Goal: Task Accomplishment & Management: Complete application form

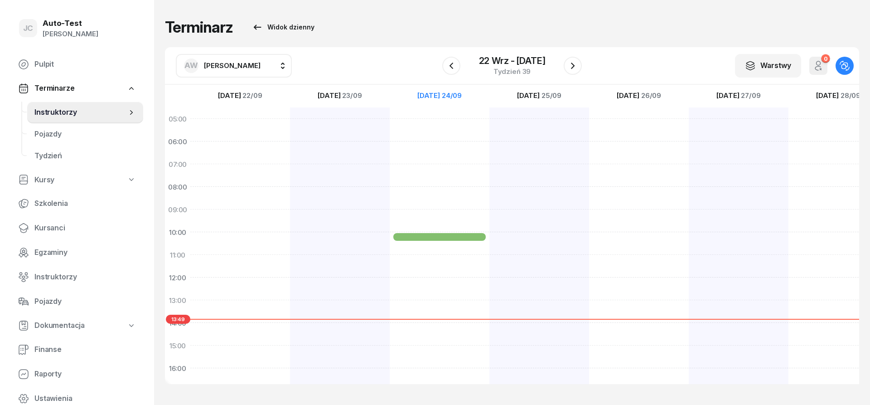
scroll to position [1, 0]
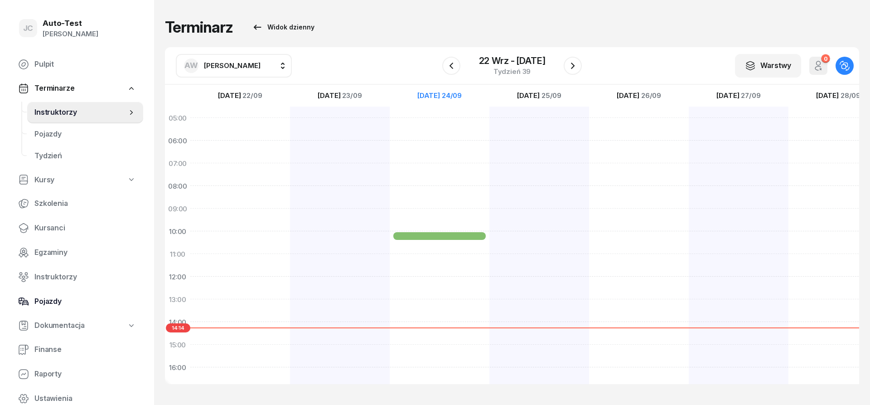
click at [78, 300] on span "Pojazdy" at bounding box center [84, 301] width 101 height 12
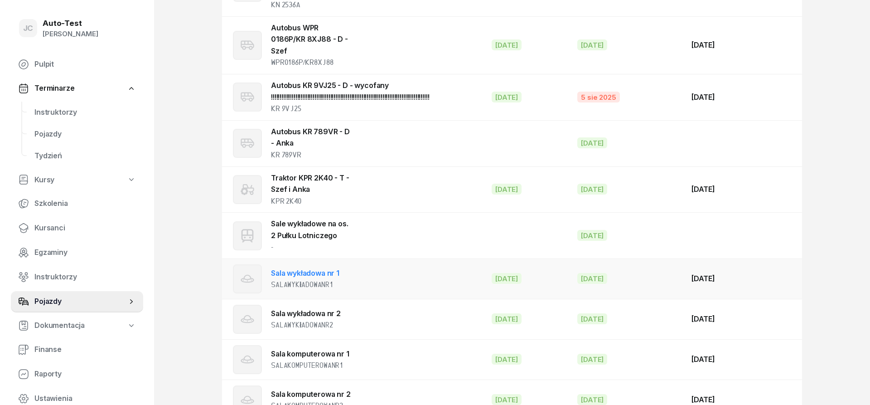
scroll to position [1420, 0]
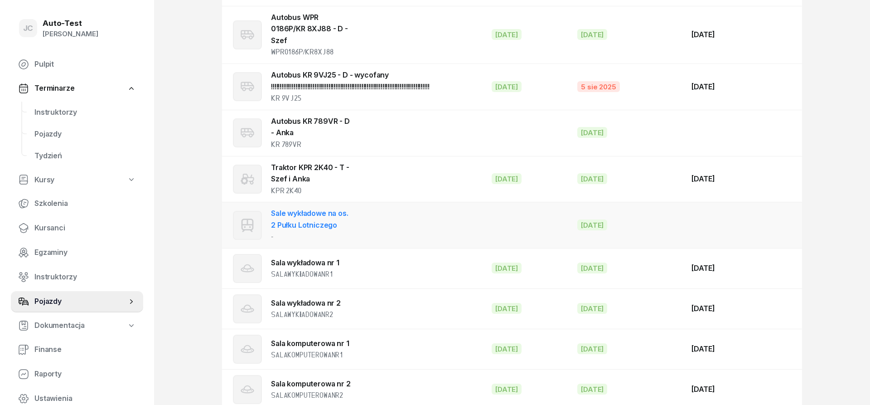
click at [341, 208] on div "Sale wykładowe na os. 2 Pułku Lotniczego -" at bounding box center [311, 225] width 80 height 35
select select "tram"
select select
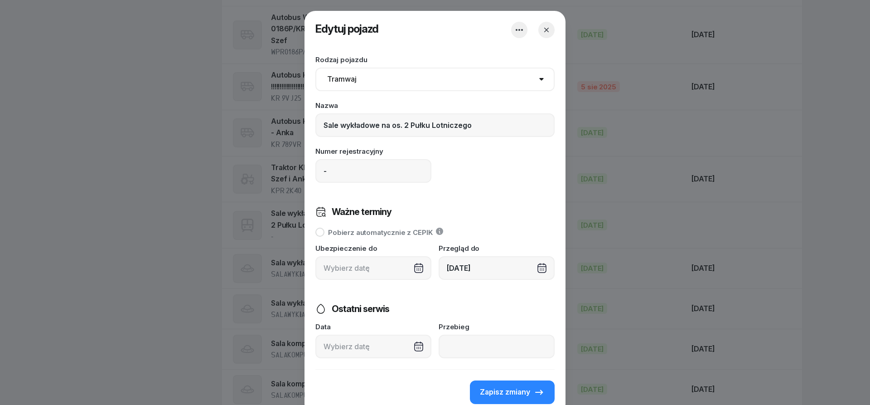
click at [546, 30] on icon "button" at bounding box center [546, 30] width 5 height 5
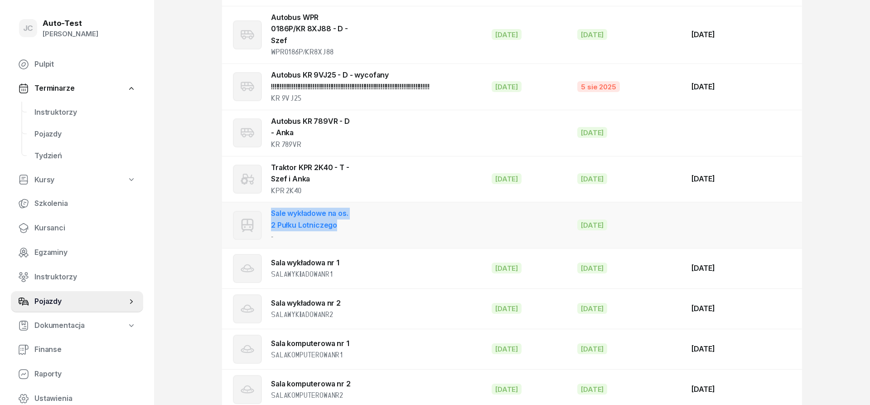
drag, startPoint x: 351, startPoint y: 203, endPoint x: 263, endPoint y: 196, distance: 88.2
click at [263, 202] on td "Sale wykładowe na os. 2 Pułku Lotniczego -" at bounding box center [353, 225] width 262 height 46
select select "tram"
select select
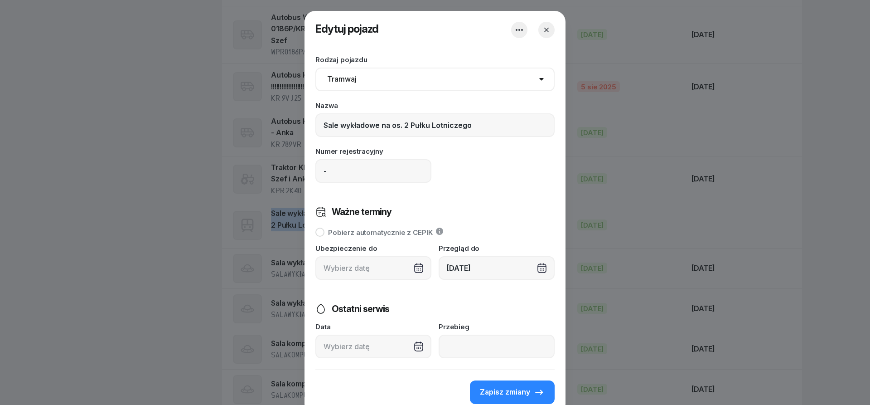
click at [540, 29] on button "button" at bounding box center [546, 30] width 16 height 16
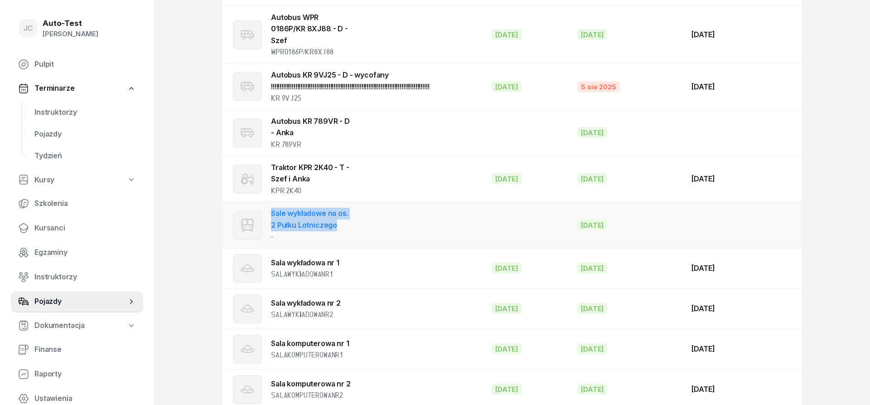
copy div "Sale wykładowe na os. 2 Pułku Lotniczego"
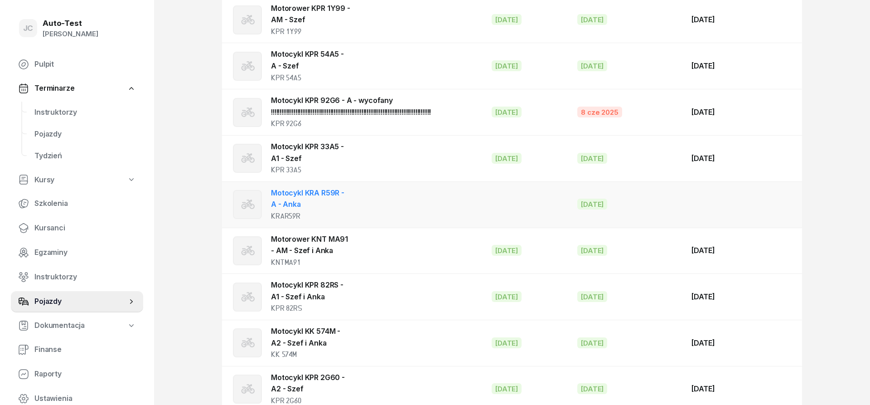
scroll to position [0, 0]
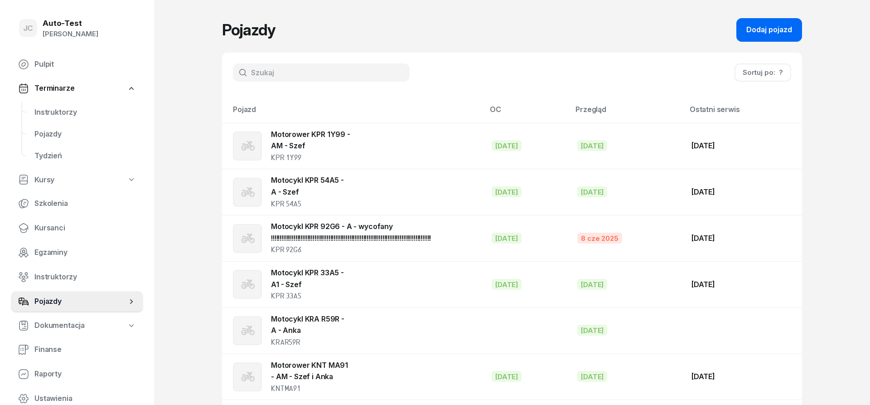
click at [779, 29] on div "Dodaj pojazd" at bounding box center [769, 30] width 46 height 12
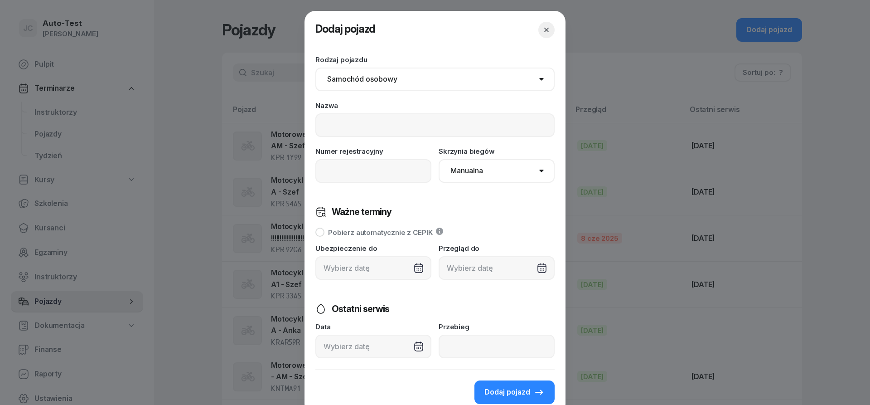
click at [315, 68] on select "Samochód osobowy Motocykl Samochód ciężarowy Przyczepa Autobus Traktor Tramwaj …" at bounding box center [434, 80] width 239 height 24
select select "tram"
click option "Tramwaj" at bounding box center [0, 0] width 0 height 0
click at [339, 121] on input at bounding box center [434, 125] width 239 height 24
paste input "Sale wykładowe na os. 2 Pułku Lotniczego"
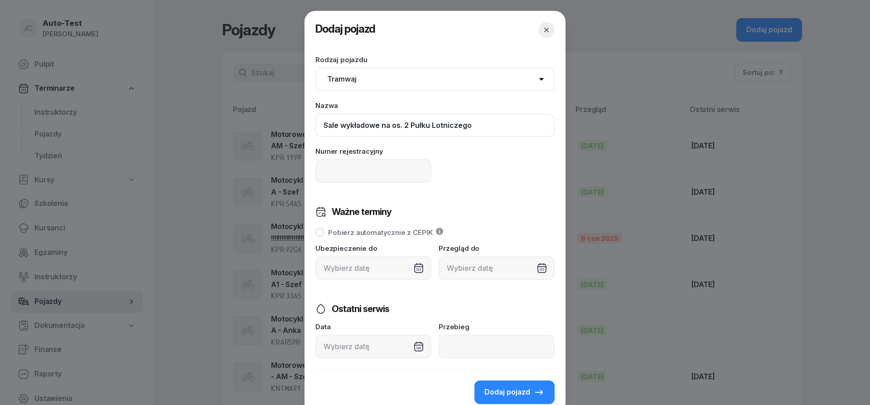
type input "Sale wykładowe na os. 2 Pułku Lotniczego"
click at [343, 176] on input at bounding box center [373, 171] width 116 height 24
type input "-"
click at [338, 129] on input "Sale wykładowe na os. 2 Pułku Lotniczego" at bounding box center [434, 125] width 239 height 24
click at [475, 128] on input "Sala wykładowa na os. 2 Pułku Lotniczego" at bounding box center [434, 125] width 239 height 24
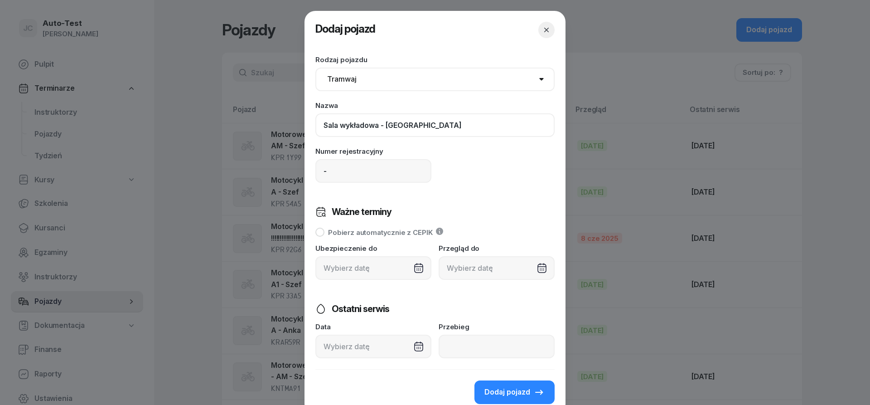
type input "Sala wykładowa - [GEOGRAPHIC_DATA]"
click at [465, 275] on div at bounding box center [497, 268] width 116 height 24
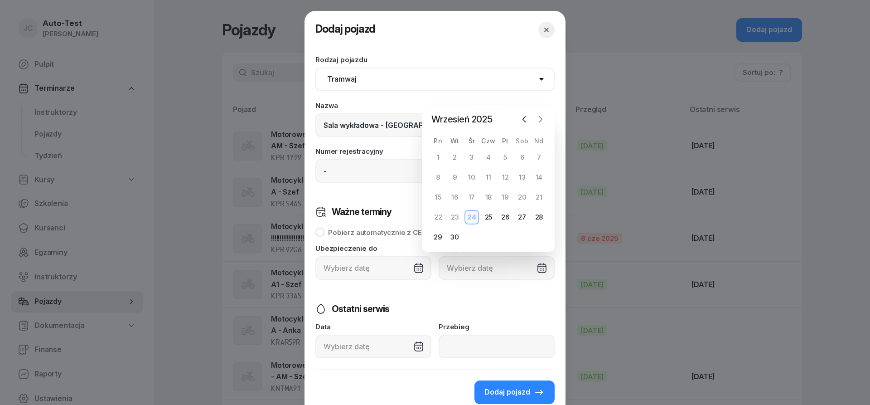
click at [541, 119] on icon "button" at bounding box center [540, 119] width 9 height 9
click at [476, 233] on div "31" at bounding box center [471, 237] width 14 height 14
type input "[DATE]"
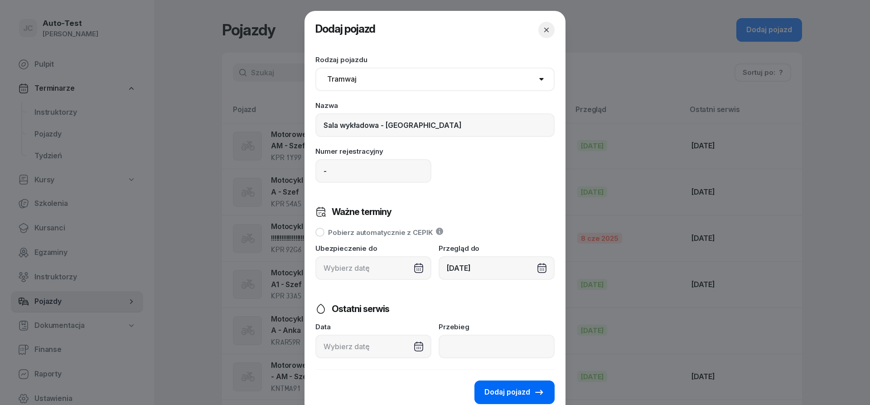
click at [510, 396] on span "Dodaj pojazd" at bounding box center [507, 392] width 46 height 12
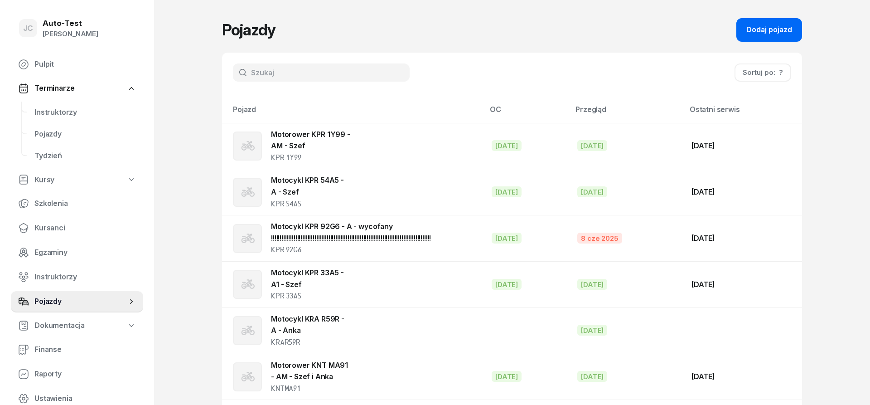
click at [764, 29] on div "Dodaj pojazd" at bounding box center [769, 30] width 46 height 12
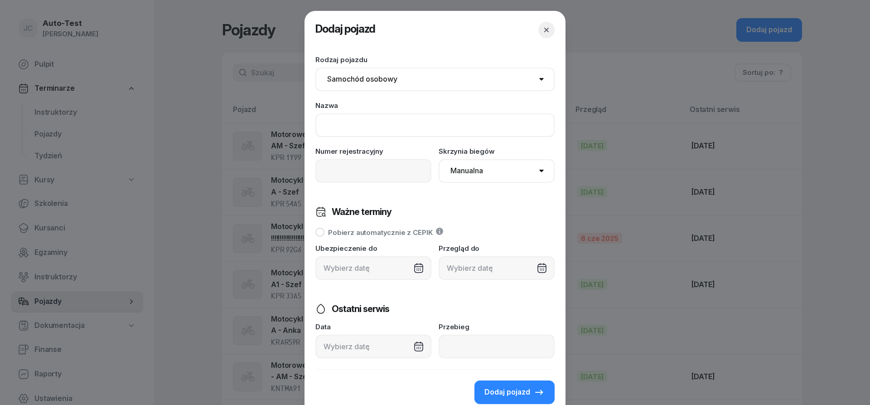
click at [376, 129] on input at bounding box center [434, 125] width 239 height 24
paste input "Sale wykładowe na os. 2 Pułku Lotniczego"
click at [339, 126] on input "Sale wykładowa" at bounding box center [434, 125] width 239 height 24
click at [401, 126] on input "Sala wykładowa" at bounding box center [434, 125] width 239 height 24
type input "Sala wykładowa - Pińczów"
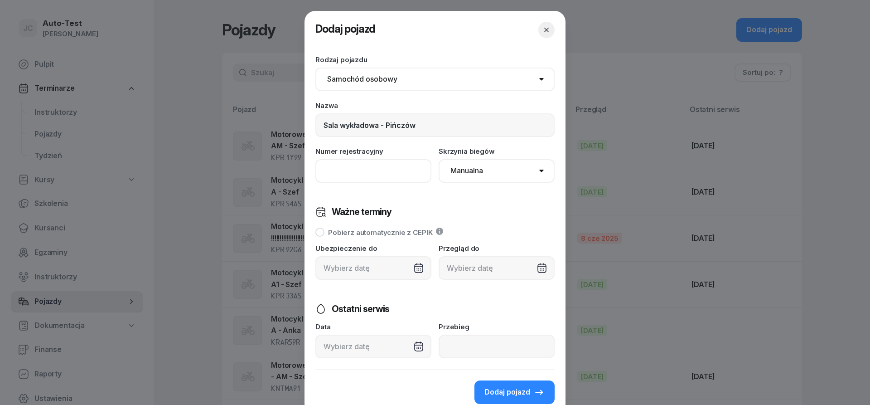
click at [367, 161] on input at bounding box center [373, 171] width 116 height 24
type input "-"
click at [467, 275] on div at bounding box center [497, 268] width 116 height 24
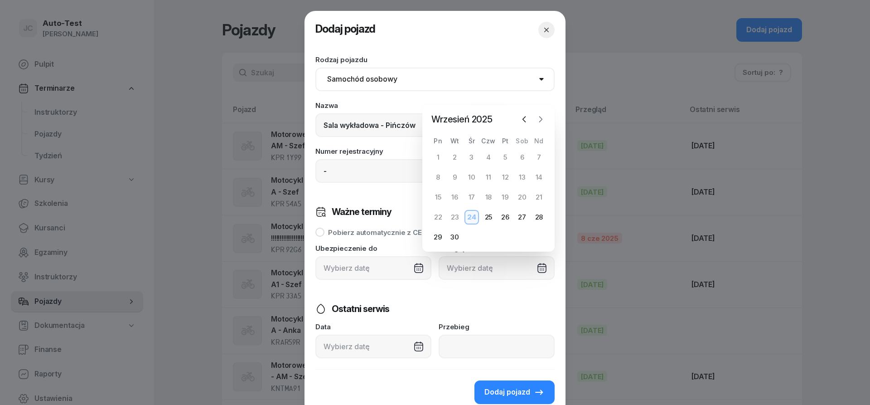
click at [541, 123] on icon "button" at bounding box center [540, 119] width 9 height 9
click at [541, 122] on icon "button" at bounding box center [540, 119] width 9 height 9
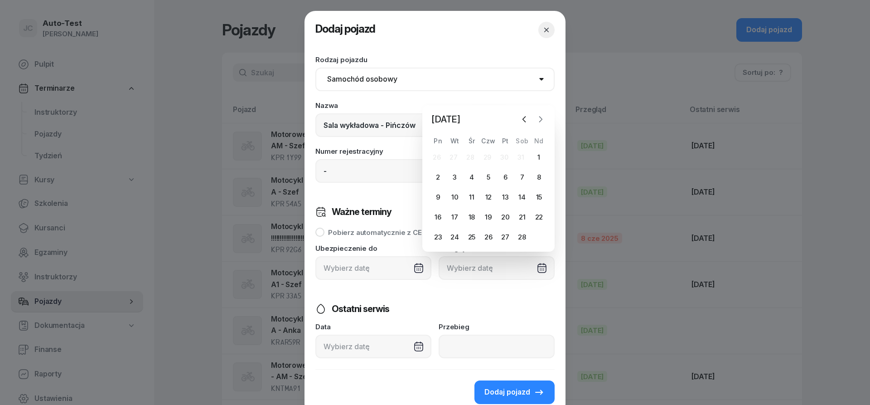
click at [541, 122] on icon "button" at bounding box center [540, 119] width 9 height 9
click at [542, 102] on icon "button" at bounding box center [540, 99] width 9 height 9
click at [542, 102] on div "Nazwa Sala wykładowa - Pińczów" at bounding box center [434, 119] width 239 height 35
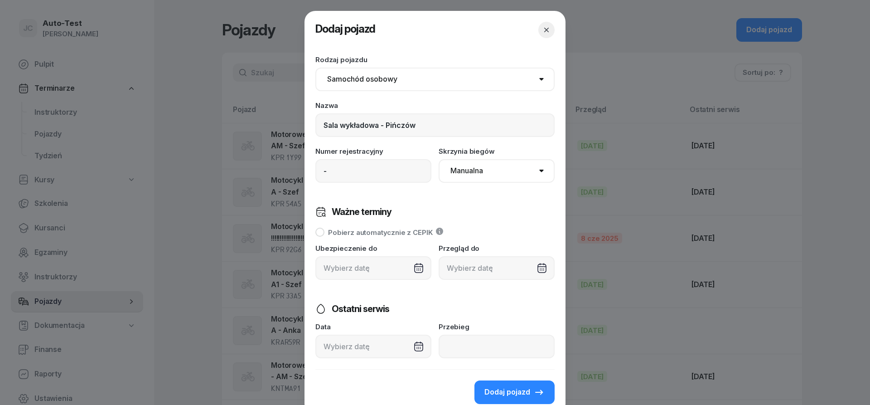
click at [464, 270] on div at bounding box center [497, 268] width 116 height 24
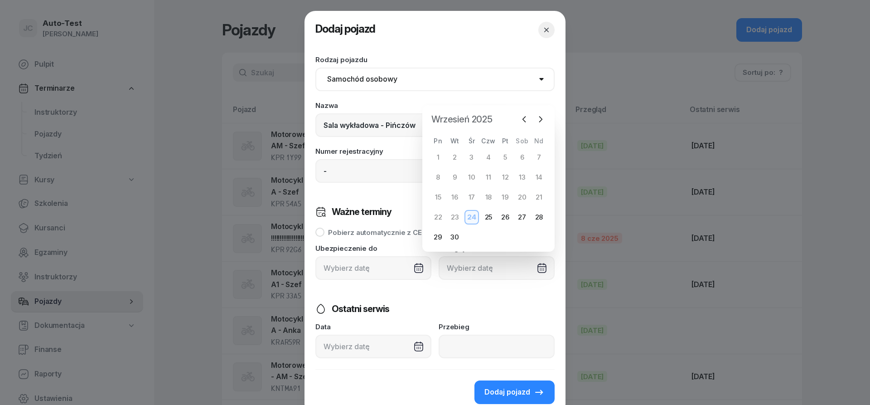
click at [482, 120] on span "Wrzesień 2025" at bounding box center [462, 119] width 68 height 14
drag, startPoint x: 482, startPoint y: 141, endPoint x: 487, endPoint y: 147, distance: 7.4
click at [482, 141] on div "2025" at bounding box center [484, 147] width 18 height 13
click at [522, 147] on icon "button" at bounding box center [524, 147] width 9 height 9
click at [517, 211] on div "gru" at bounding box center [521, 207] width 21 height 16
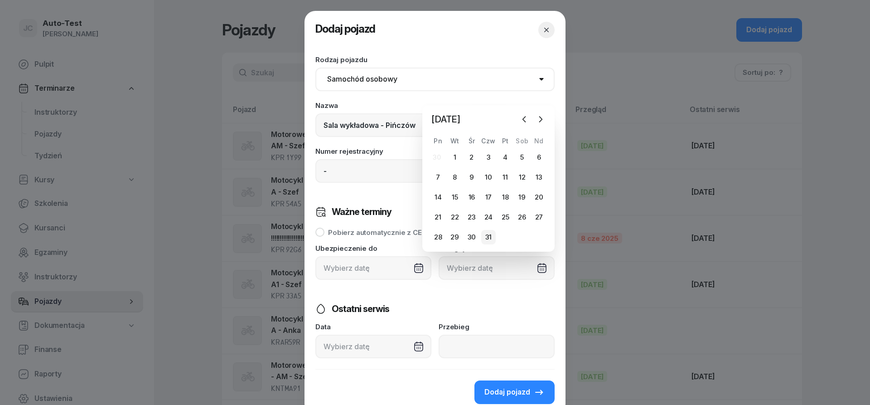
click at [487, 238] on div "31" at bounding box center [488, 237] width 14 height 14
type input "[DATE]"
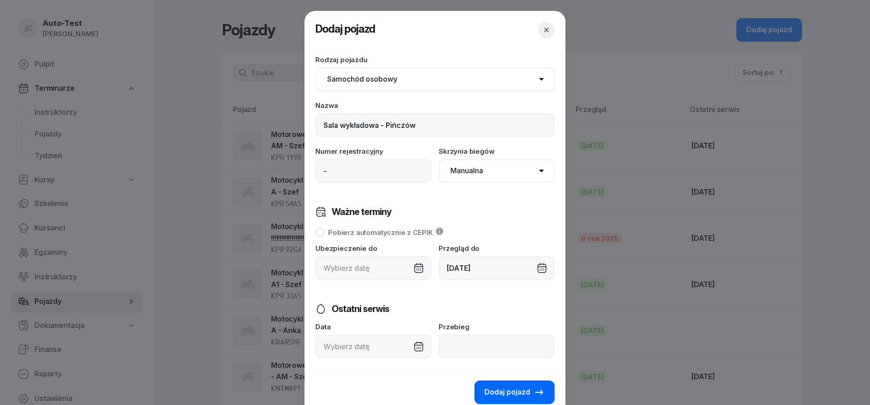
click at [517, 391] on span "Dodaj pojazd" at bounding box center [507, 392] width 46 height 12
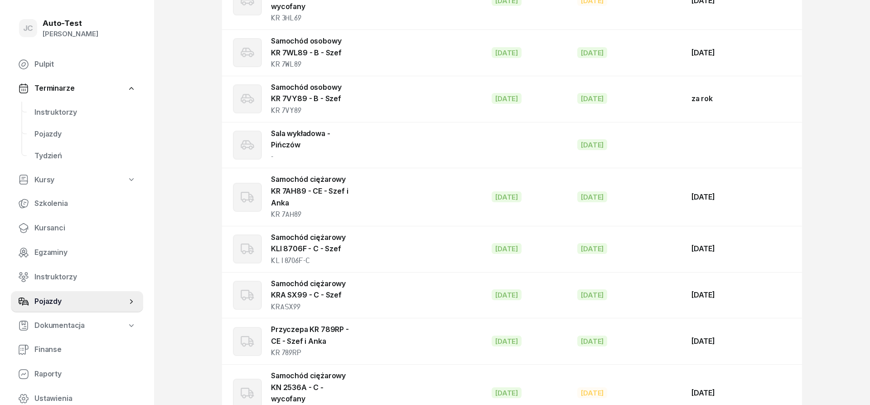
scroll to position [1050, 0]
click at [319, 151] on div "-" at bounding box center [311, 157] width 80 height 12
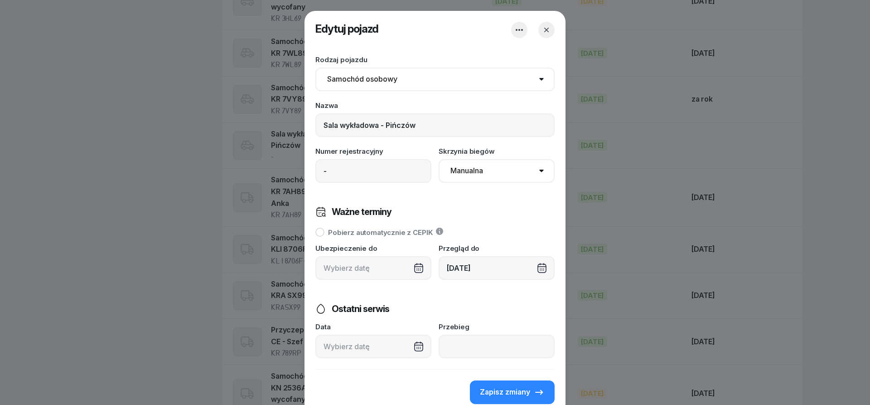
click at [315, 68] on select "Samochód osobowy Motocykl Samochód ciężarowy Przyczepa Autobus Traktor Tramwaj …" at bounding box center [434, 80] width 239 height 24
select select "tram"
click option "Tramwaj" at bounding box center [0, 0] width 0 height 0
click at [516, 391] on span "Zapisz zmiany" at bounding box center [505, 392] width 50 height 12
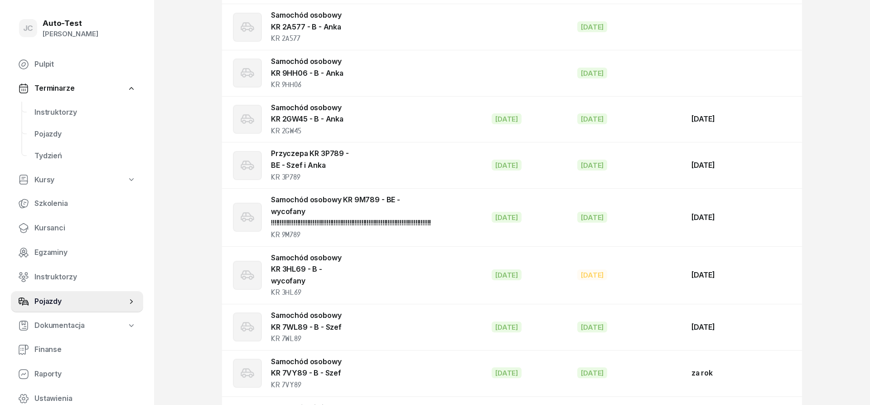
scroll to position [773, 0]
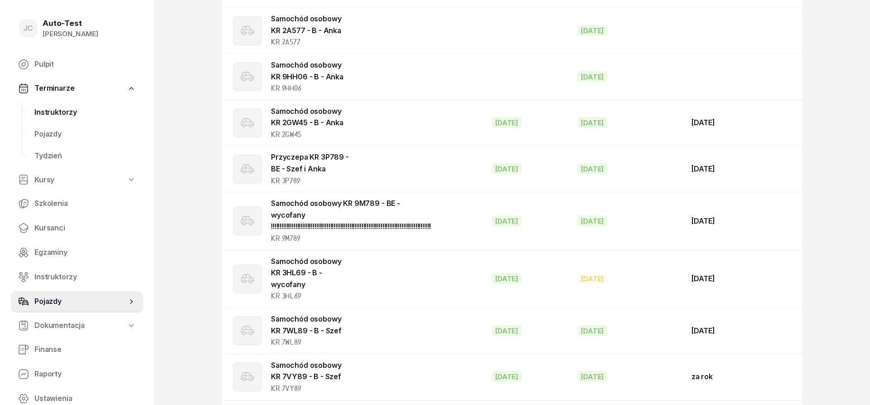
click at [86, 113] on span "Instruktorzy" at bounding box center [84, 112] width 101 height 12
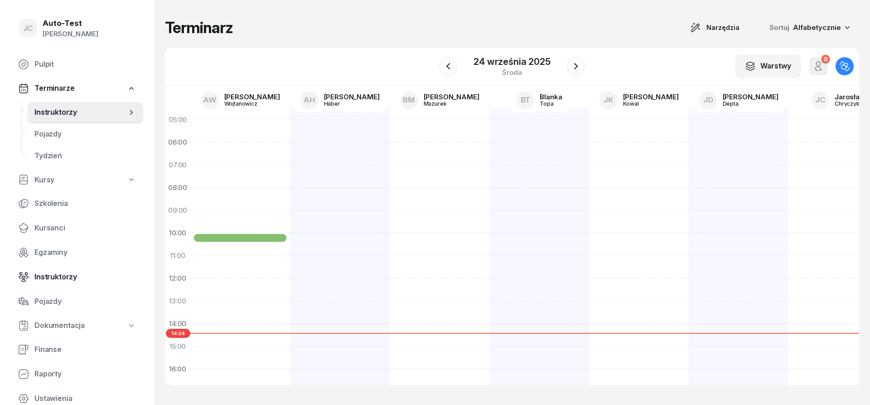
click at [77, 276] on span "Instruktorzy" at bounding box center [84, 277] width 101 height 12
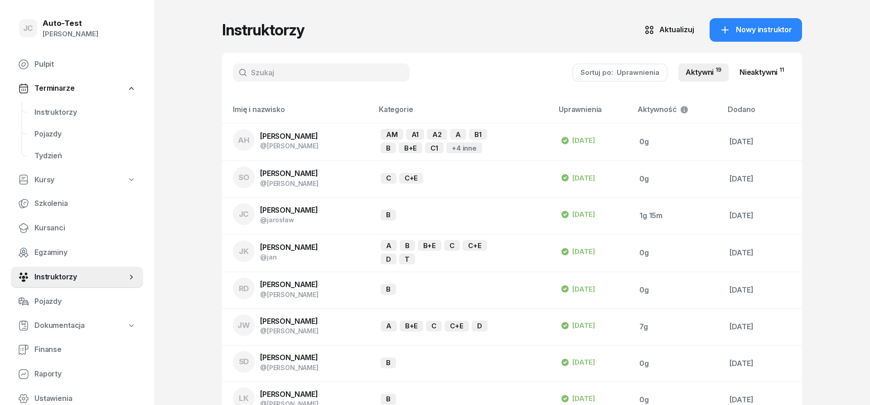
click at [754, 64] on link "Nieaktywni 11" at bounding box center [761, 72] width 59 height 18
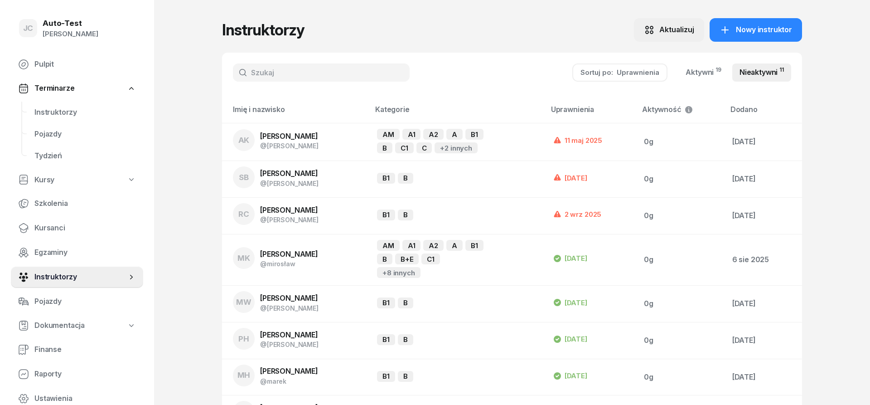
click at [681, 34] on div "Aktualizuj" at bounding box center [676, 30] width 35 height 12
click at [707, 77] on link "Aktywni 19" at bounding box center [703, 72] width 50 height 18
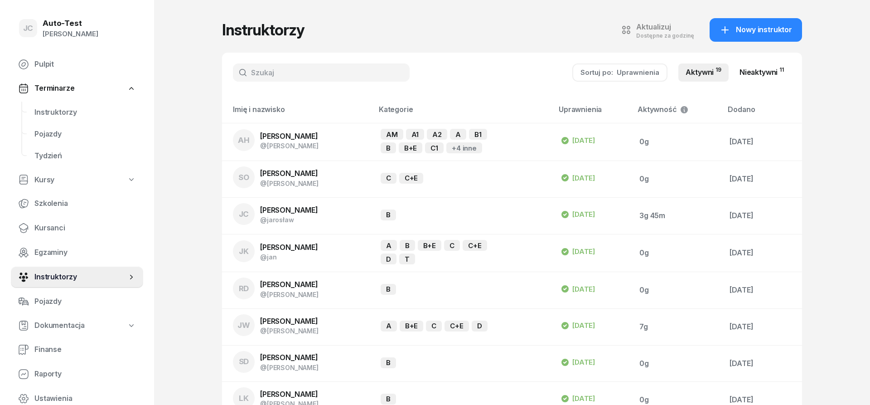
click at [757, 71] on link "Nieaktywni 11" at bounding box center [761, 72] width 59 height 18
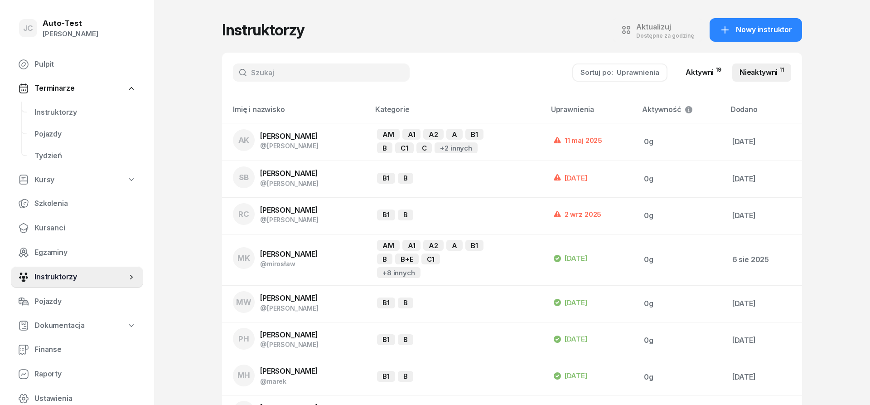
click at [699, 70] on link "Aktywni 19" at bounding box center [703, 72] width 50 height 18
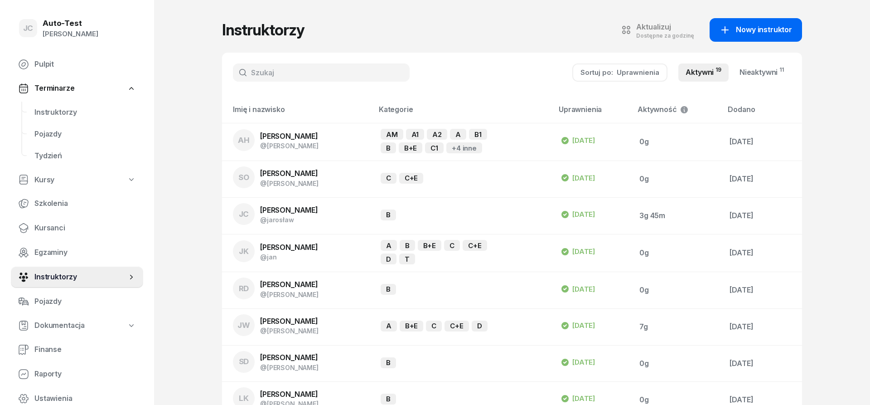
click at [761, 34] on span "Nowy instruktor" at bounding box center [764, 30] width 56 height 12
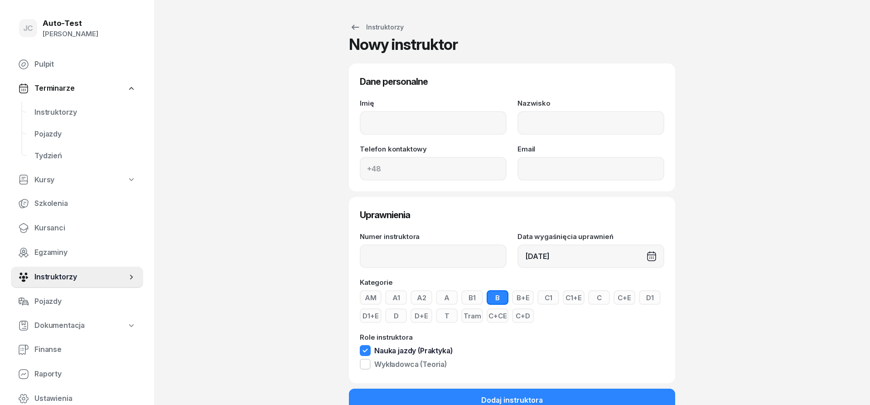
click at [423, 120] on input "Imię" at bounding box center [433, 123] width 147 height 24
type input "[PERSON_NAME]"
type input "Wrzodek"
click at [409, 257] on input "Numer instruktora" at bounding box center [433, 256] width 147 height 24
type input "KR 0358"
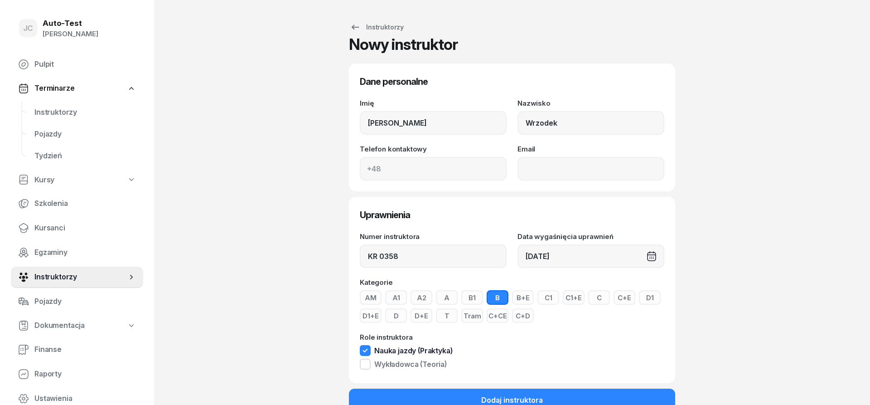
click at [374, 299] on button "AM" at bounding box center [371, 297] width 22 height 14
click at [396, 301] on button "A1" at bounding box center [396, 297] width 22 height 14
click at [432, 298] on button "A2" at bounding box center [422, 297] width 22 height 14
click at [447, 298] on button "A" at bounding box center [447, 297] width 22 height 14
click at [468, 300] on button "B1" at bounding box center [472, 297] width 22 height 14
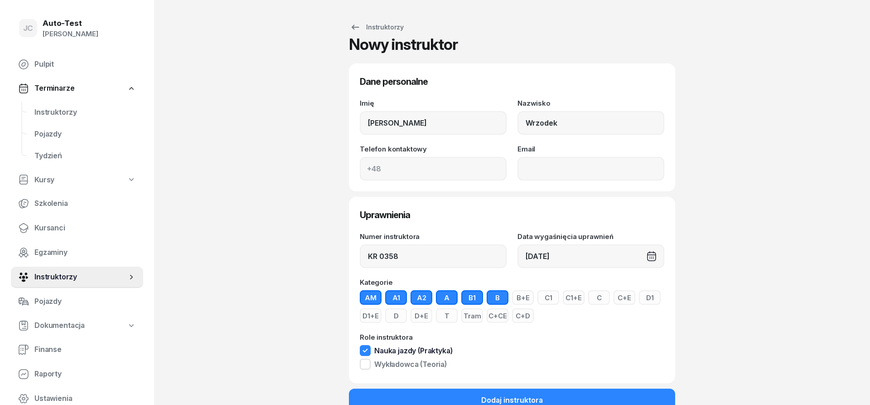
click at [527, 299] on button "B+E" at bounding box center [523, 297] width 22 height 14
click at [548, 298] on button "C1" at bounding box center [548, 297] width 22 height 14
click at [568, 299] on button "C1+E" at bounding box center [574, 297] width 22 height 14
click at [601, 298] on button "C" at bounding box center [599, 297] width 22 height 14
click at [613, 297] on div "AM A1 A2 A B1 B B+E C1 C1+E C C+E D1 D1+E D D+E T Tram C+CE C+D" at bounding box center [512, 306] width 304 height 33
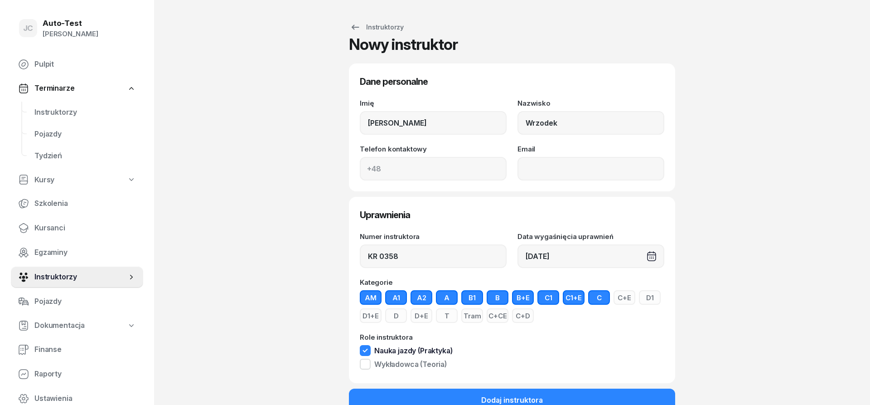
click at [641, 299] on button "D1" at bounding box center [650, 297] width 22 height 14
drag, startPoint x: 627, startPoint y: 299, endPoint x: 621, endPoint y: 299, distance: 6.3
click at [626, 299] on button "C+E" at bounding box center [625, 297] width 22 height 14
click at [373, 320] on button "D1+E" at bounding box center [371, 315] width 22 height 14
click at [393, 319] on button "D" at bounding box center [396, 315] width 22 height 14
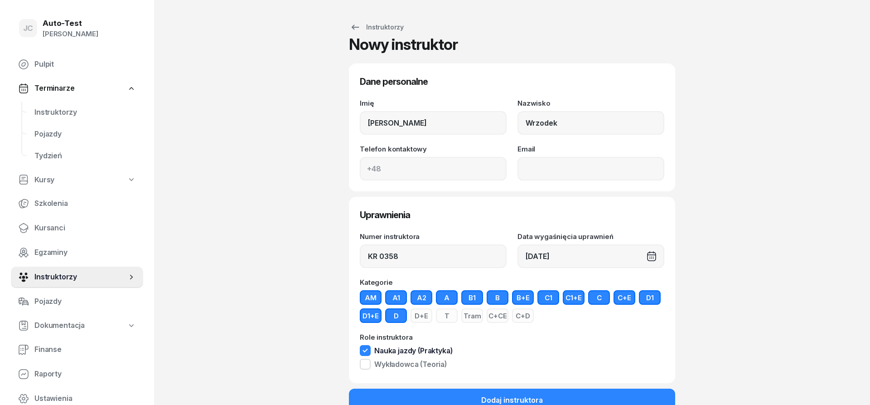
click at [426, 319] on button "D+E" at bounding box center [422, 315] width 22 height 14
click at [442, 317] on button "T" at bounding box center [447, 315] width 22 height 14
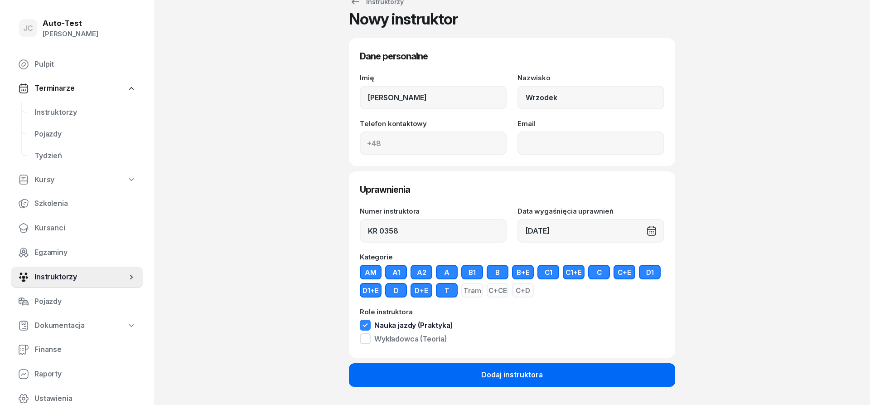
click at [469, 370] on button "Dodaj instruktora" at bounding box center [512, 375] width 326 height 24
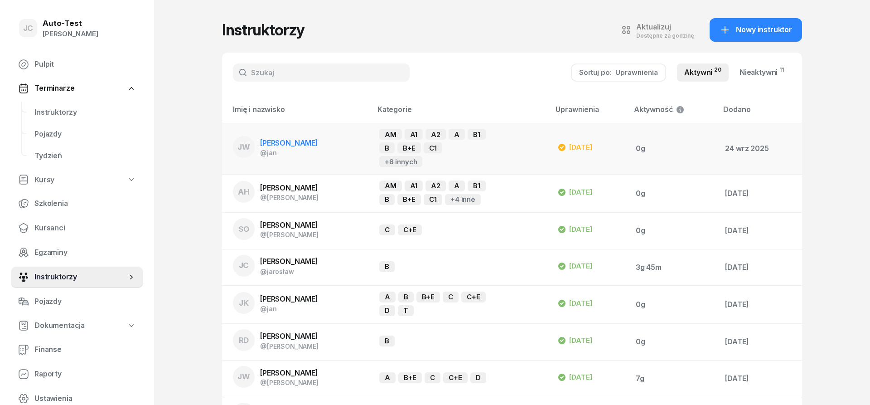
click at [298, 149] on div "@jan" at bounding box center [289, 153] width 58 height 8
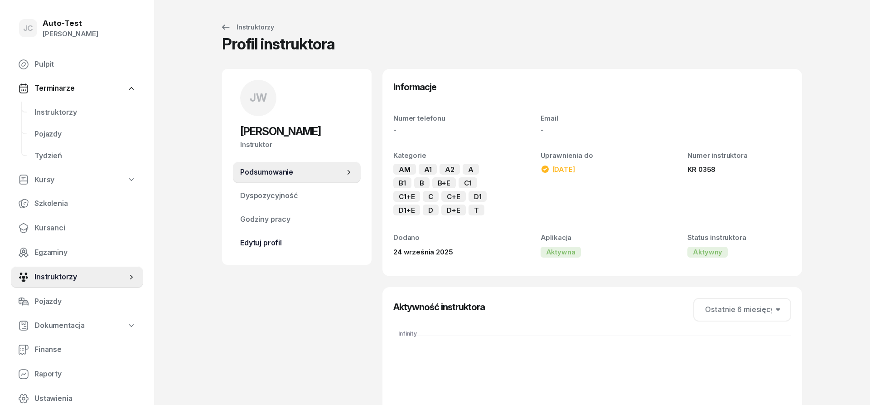
click at [280, 245] on span "Edytuj profil" at bounding box center [296, 243] width 113 height 12
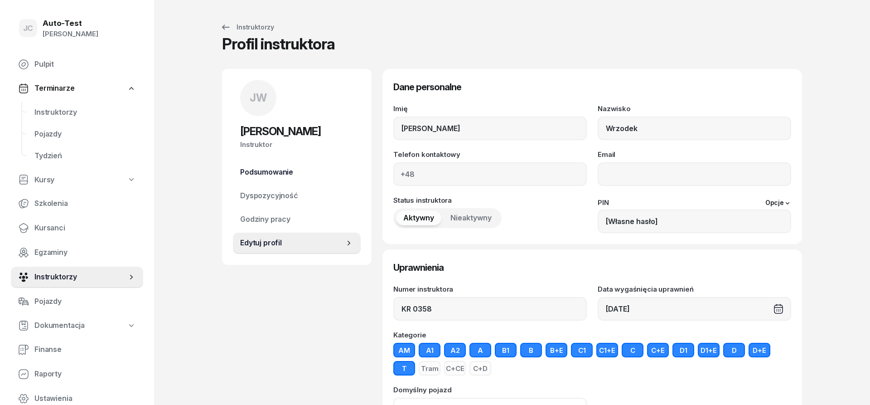
click at [293, 177] on span "Podsumowanie" at bounding box center [296, 172] width 113 height 12
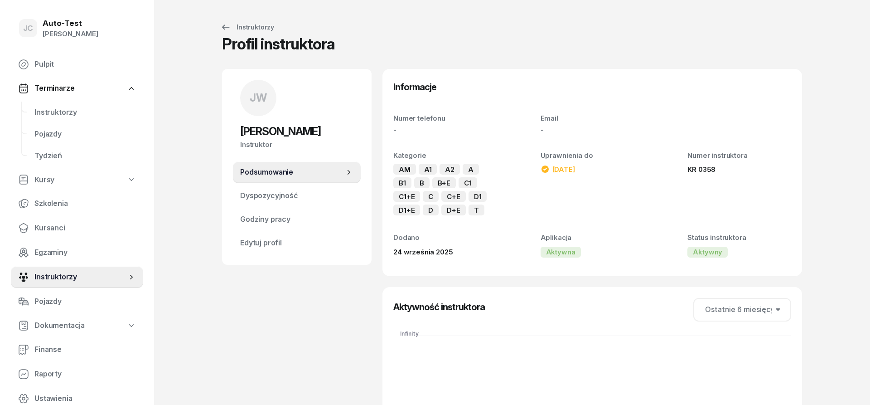
click at [552, 165] on div "[DATE]" at bounding box center [558, 169] width 34 height 11
click at [568, 163] on div "Uprawnienia do [DATE]" at bounding box center [593, 183] width 104 height 82
click at [573, 159] on div "Uprawnienia do" at bounding box center [593, 156] width 104 height 12
click at [314, 186] on link "Dyspozycyjność" at bounding box center [297, 196] width 128 height 22
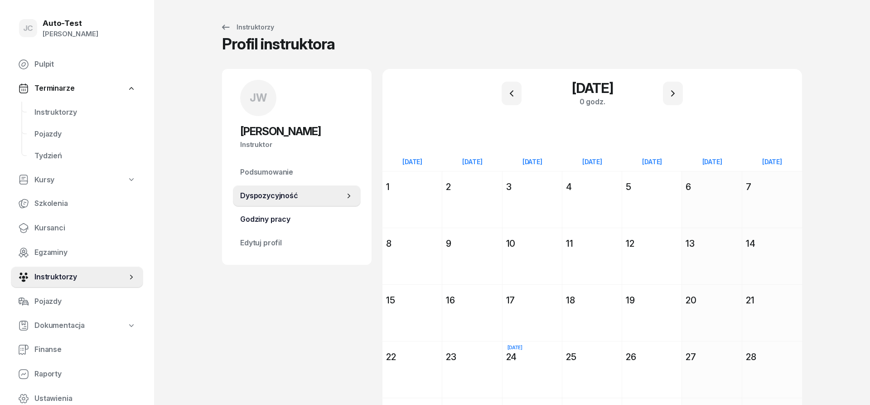
click at [292, 216] on span "Godziny pracy" at bounding box center [296, 219] width 113 height 12
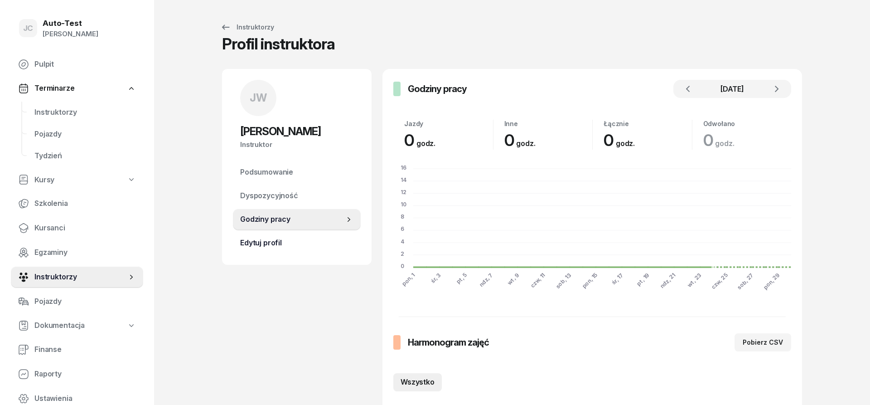
click at [289, 242] on span "Edytuj profil" at bounding box center [296, 243] width 113 height 12
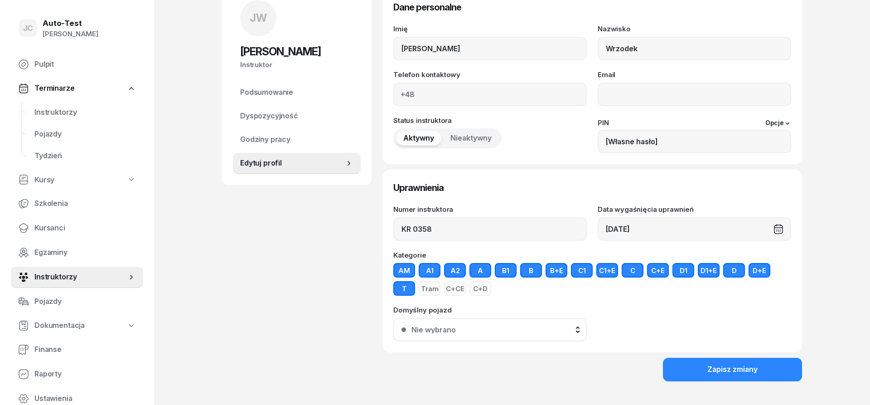
scroll to position [96, 0]
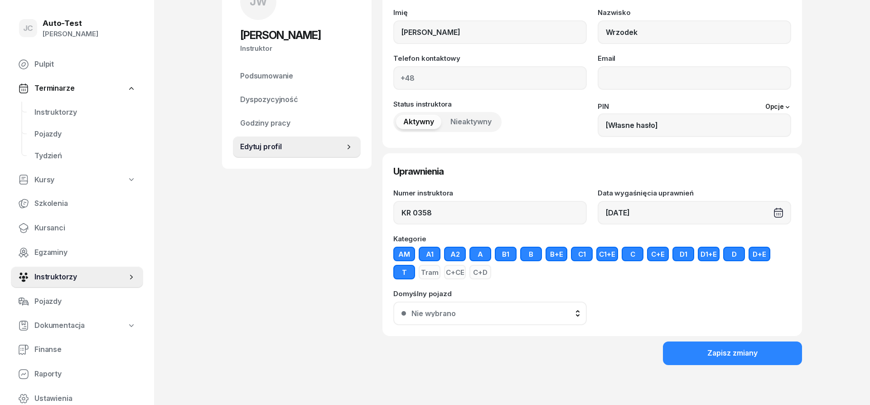
click at [667, 212] on div "[DATE]" at bounding box center [694, 213] width 193 height 24
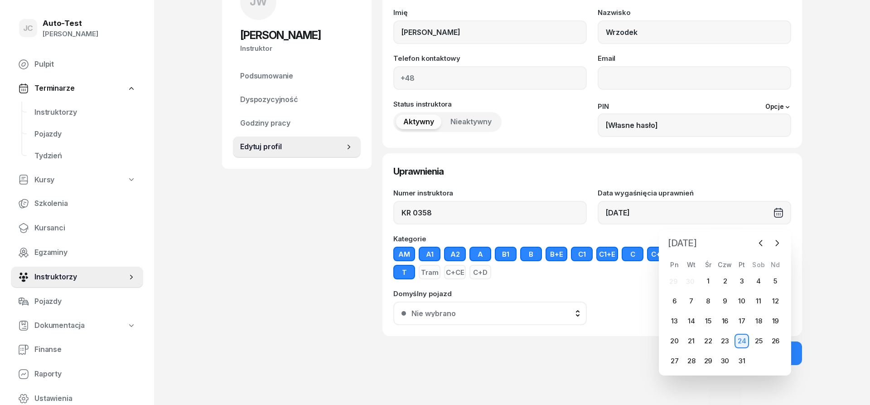
click at [701, 244] on span "[DATE]" at bounding box center [682, 243] width 36 height 14
click at [759, 269] on icon "button" at bounding box center [761, 271] width 9 height 9
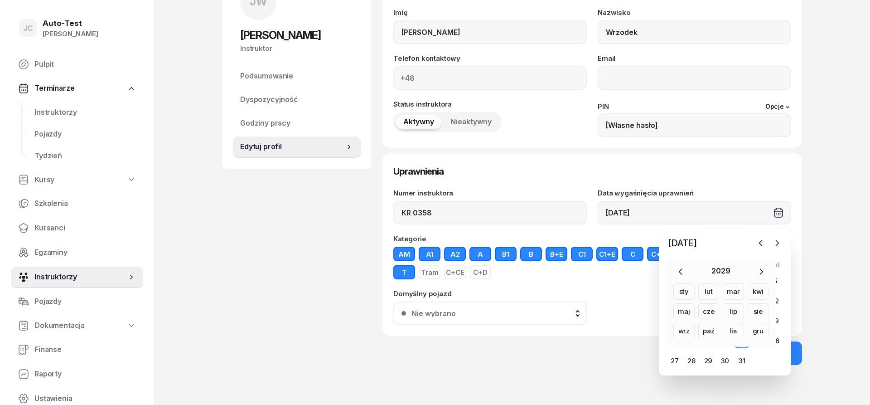
click at [706, 294] on div "lut" at bounding box center [708, 291] width 21 height 16
click at [724, 282] on div "1" at bounding box center [725, 281] width 14 height 14
type input "[DATE]"
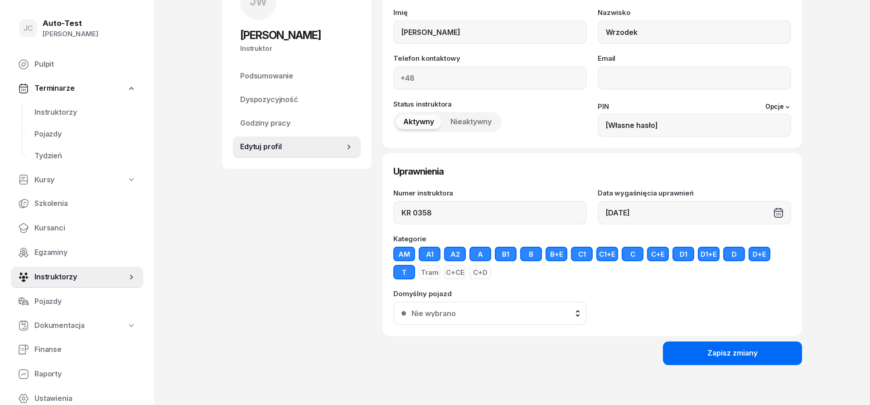
click at [712, 349] on div "Zapisz zmiany" at bounding box center [732, 353] width 50 height 12
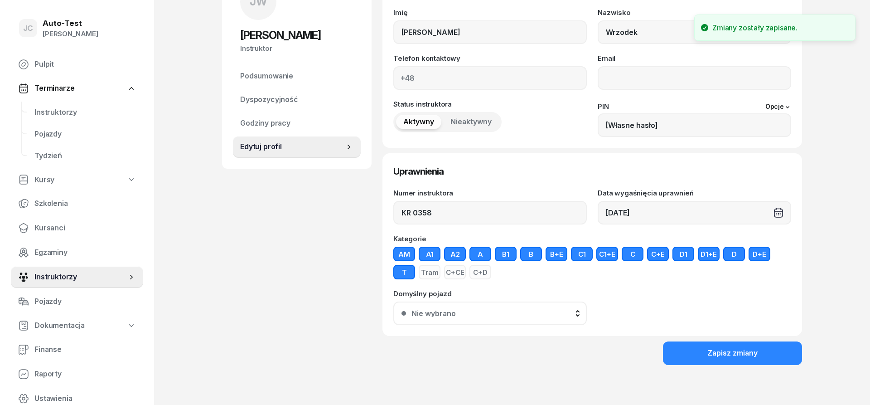
click at [474, 123] on span "Nieaktywny" at bounding box center [470, 122] width 41 height 12
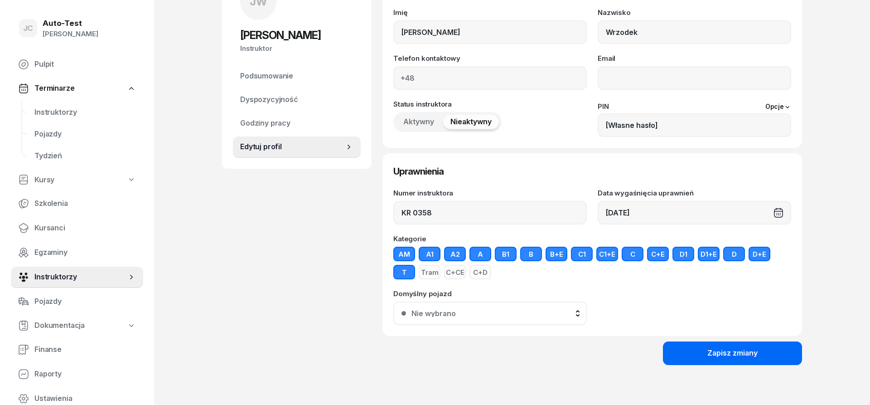
click at [720, 353] on div "Zapisz zmiany" at bounding box center [732, 353] width 50 height 12
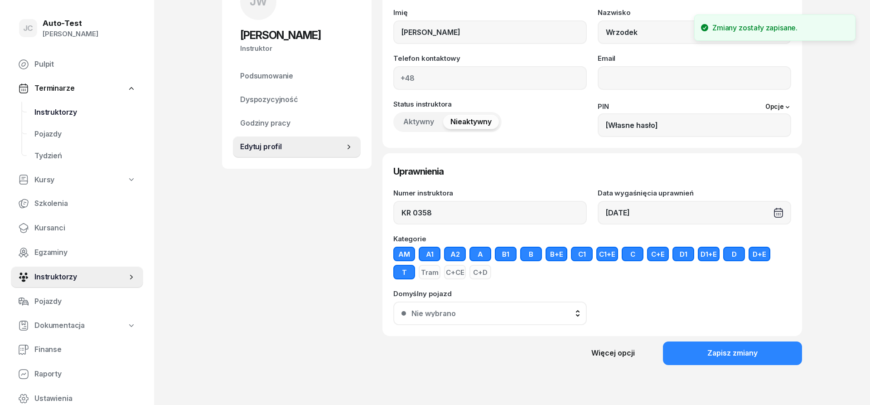
click at [67, 112] on span "Instruktorzy" at bounding box center [84, 112] width 101 height 12
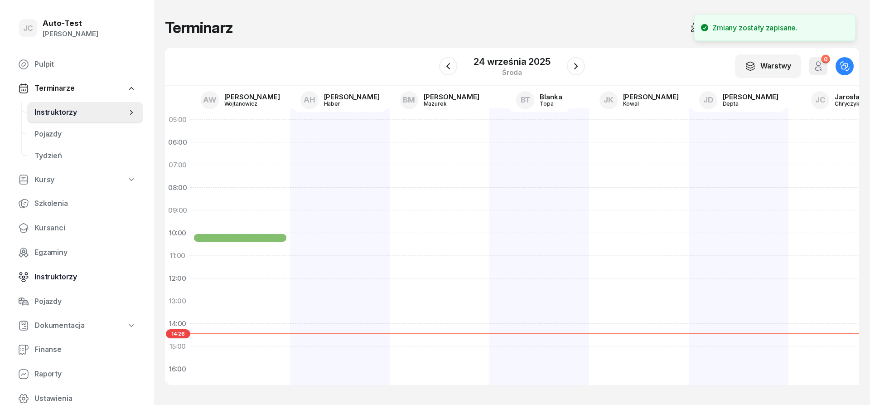
click at [71, 275] on span "Instruktorzy" at bounding box center [84, 277] width 101 height 12
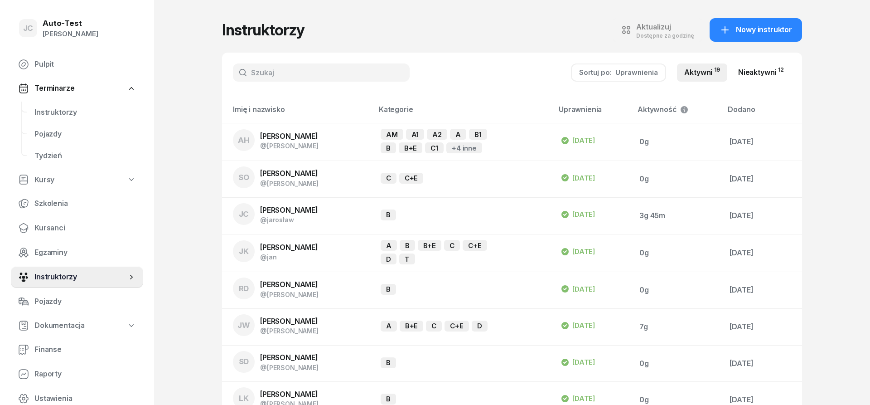
click at [756, 78] on link "Nieaktywni 12" at bounding box center [761, 72] width 60 height 18
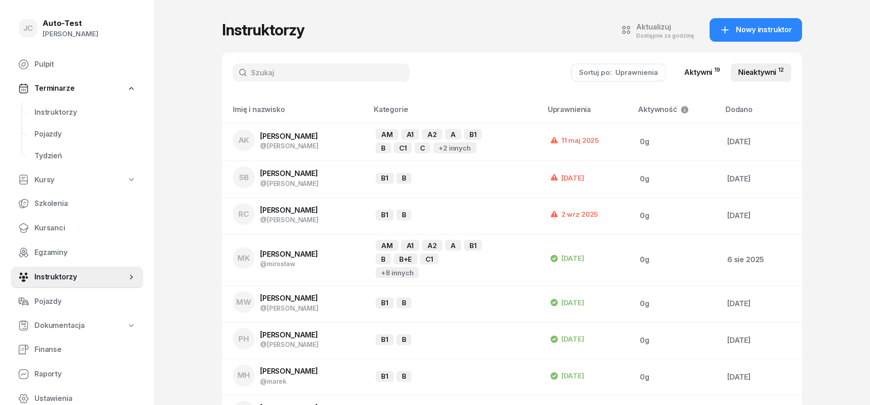
click at [696, 74] on link "Aktywni 19" at bounding box center [702, 72] width 50 height 18
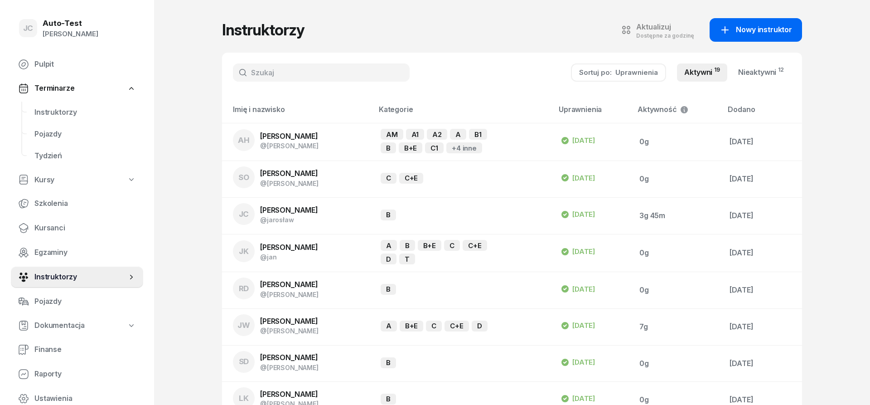
click at [745, 34] on span "Nowy instruktor" at bounding box center [764, 30] width 56 height 12
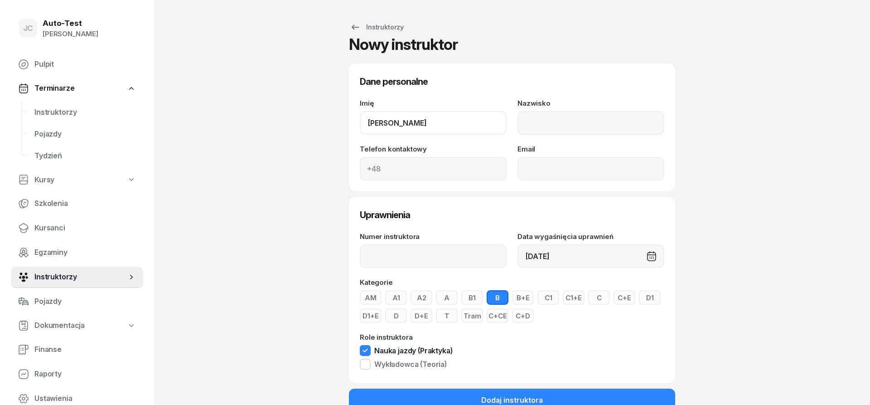
type input "[PERSON_NAME]"
drag, startPoint x: 400, startPoint y: 262, endPoint x: 396, endPoint y: 261, distance: 4.7
click at [400, 262] on input "Numer instruktora" at bounding box center [433, 256] width 147 height 24
type input "KR 0553"
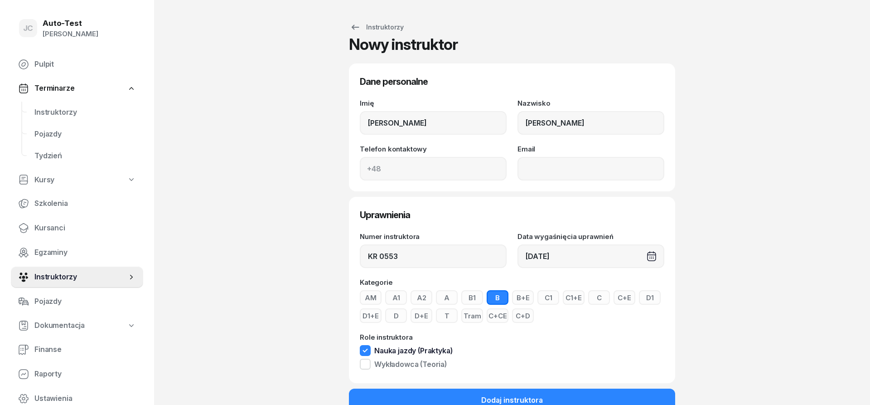
click at [569, 253] on div "[DATE]" at bounding box center [590, 256] width 147 height 24
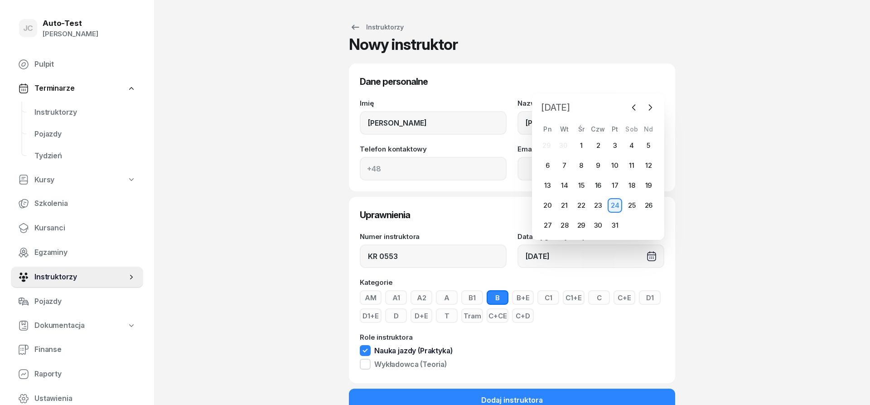
click at [574, 107] on span "[DATE]" at bounding box center [555, 107] width 36 height 14
click at [632, 135] on icon "button" at bounding box center [634, 135] width 9 height 9
click at [556, 158] on div "sty" at bounding box center [556, 156] width 21 height 16
click at [578, 224] on div "27" at bounding box center [581, 225] width 14 height 14
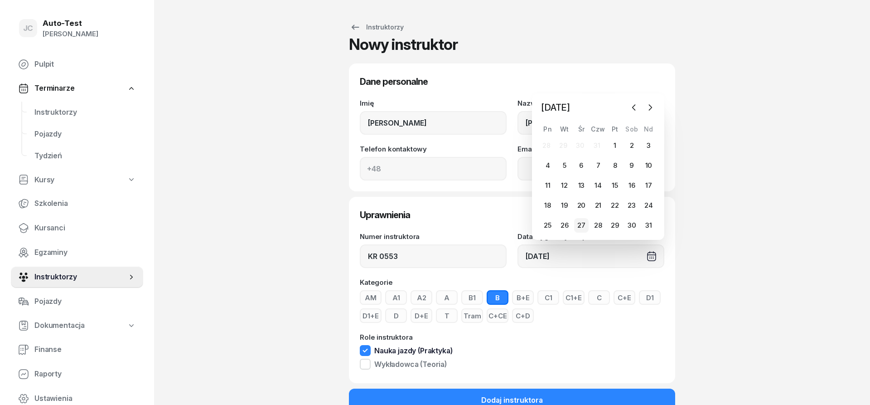
type input "[DATE]"
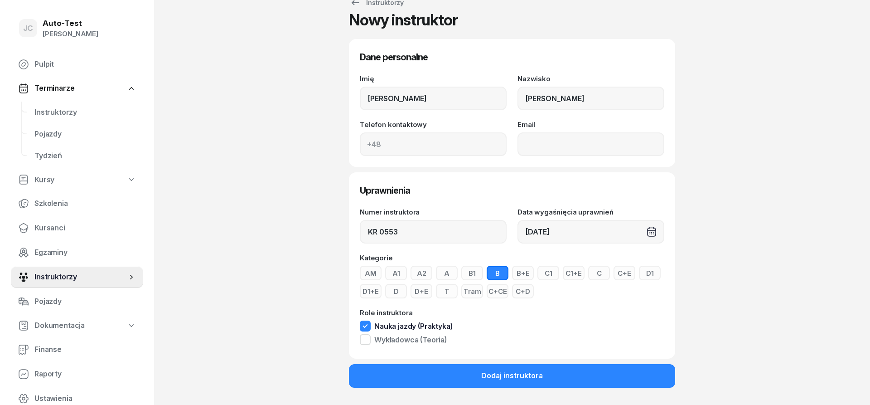
scroll to position [25, 0]
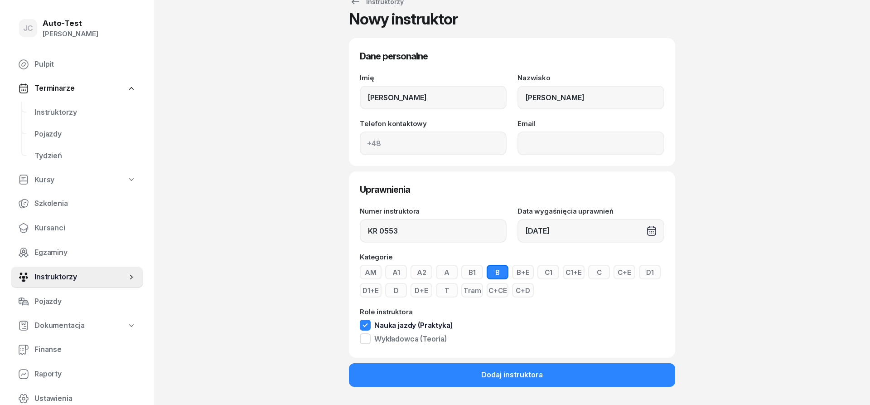
click at [369, 265] on button "AM" at bounding box center [371, 272] width 22 height 14
click at [400, 272] on button "A1" at bounding box center [396, 272] width 22 height 14
click at [427, 271] on button "A2" at bounding box center [422, 272] width 22 height 14
click at [444, 271] on button "A" at bounding box center [447, 272] width 22 height 14
click at [474, 275] on button "B1" at bounding box center [472, 272] width 22 height 14
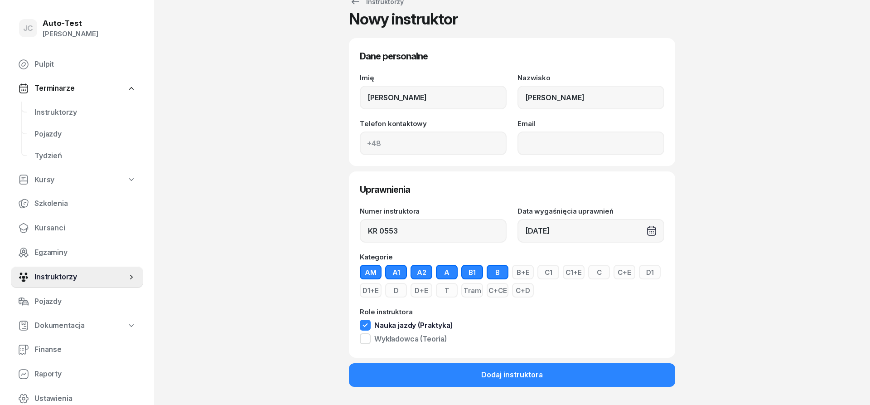
click at [522, 275] on button "B+E" at bounding box center [523, 272] width 22 height 14
click at [550, 275] on button "C1" at bounding box center [548, 272] width 22 height 14
click at [569, 275] on button "C1+E" at bounding box center [574, 272] width 22 height 14
click at [596, 275] on button "C" at bounding box center [599, 272] width 22 height 14
click at [624, 276] on button "C+E" at bounding box center [625, 272] width 22 height 14
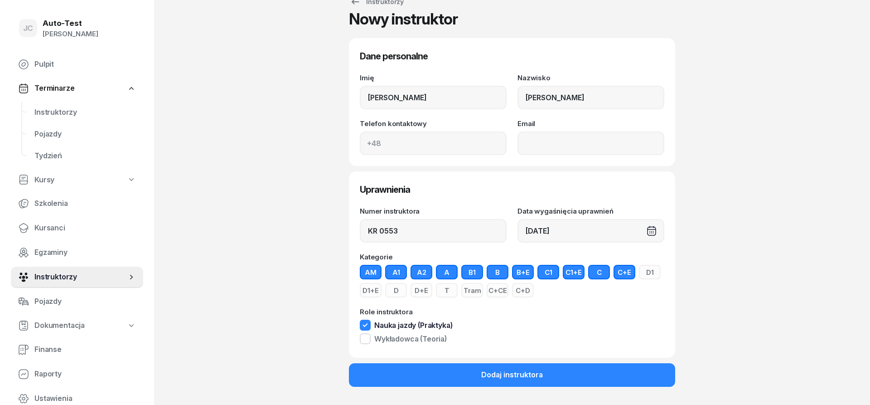
click at [652, 276] on button "D1" at bounding box center [650, 272] width 22 height 14
click at [377, 288] on button "D1+E" at bounding box center [371, 290] width 22 height 14
click at [406, 291] on button "D" at bounding box center [396, 290] width 22 height 14
click at [430, 290] on button "D+E" at bounding box center [422, 290] width 22 height 14
click at [442, 289] on button "T" at bounding box center [447, 290] width 22 height 14
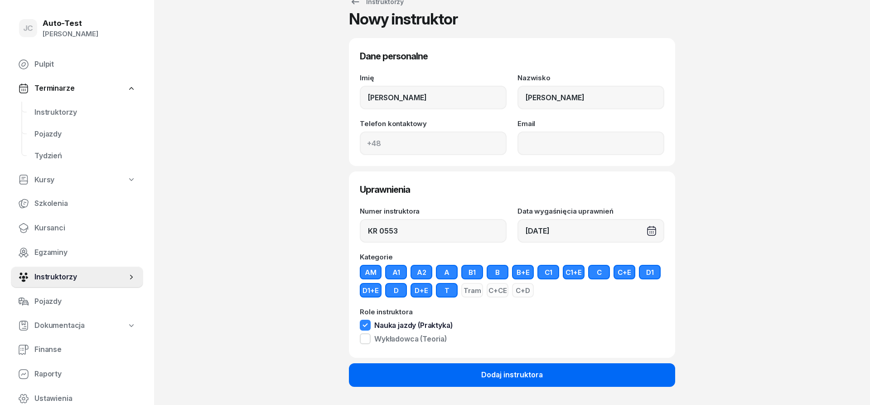
click at [489, 374] on div "Dodaj instruktora" at bounding box center [512, 375] width 62 height 12
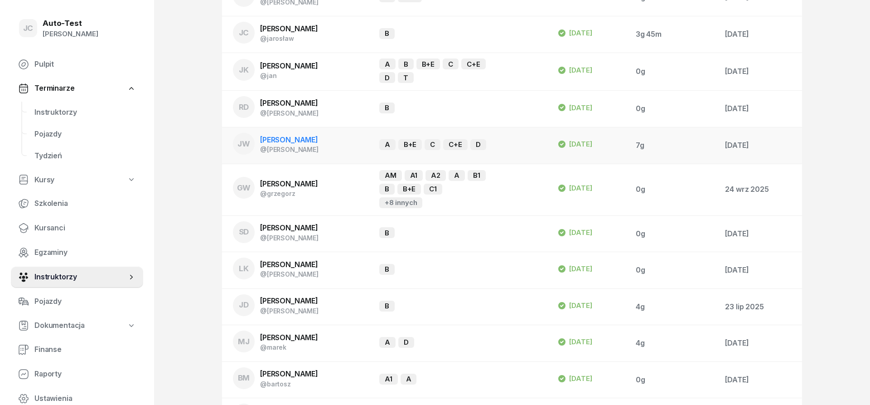
scroll to position [185, 0]
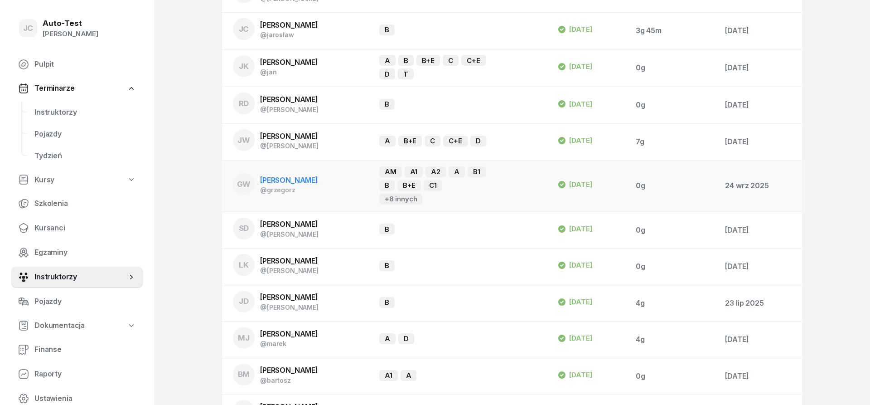
click at [303, 186] on div "@grzegorz" at bounding box center [289, 190] width 58 height 8
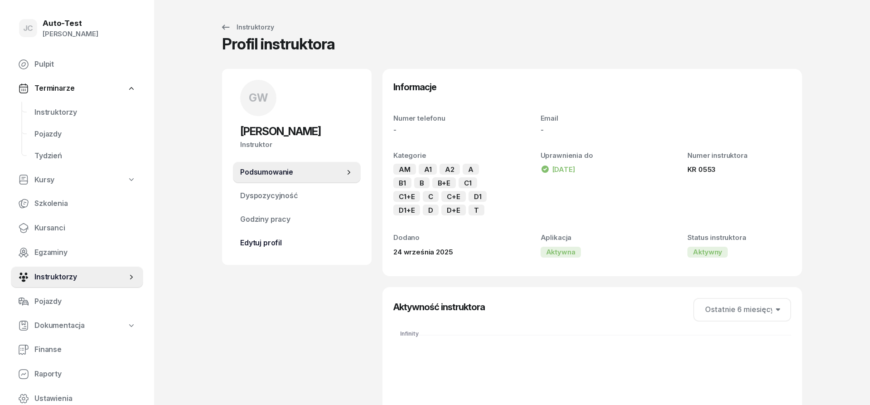
click at [269, 241] on span "Edytuj profil" at bounding box center [296, 243] width 113 height 12
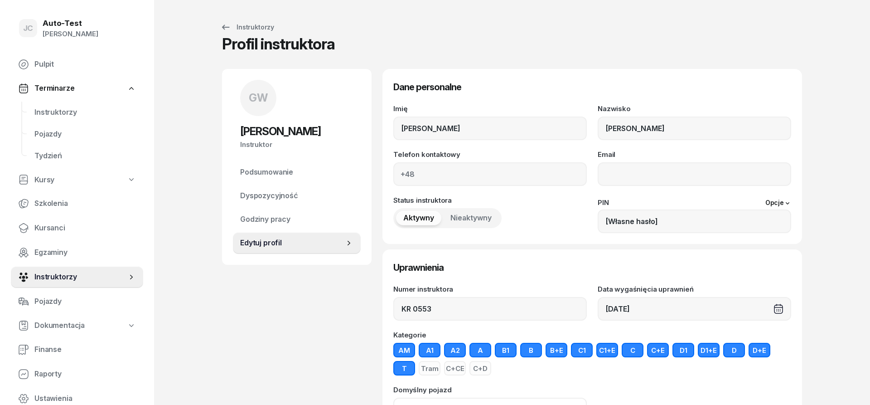
click at [470, 220] on span "Nieaktywny" at bounding box center [470, 218] width 41 height 12
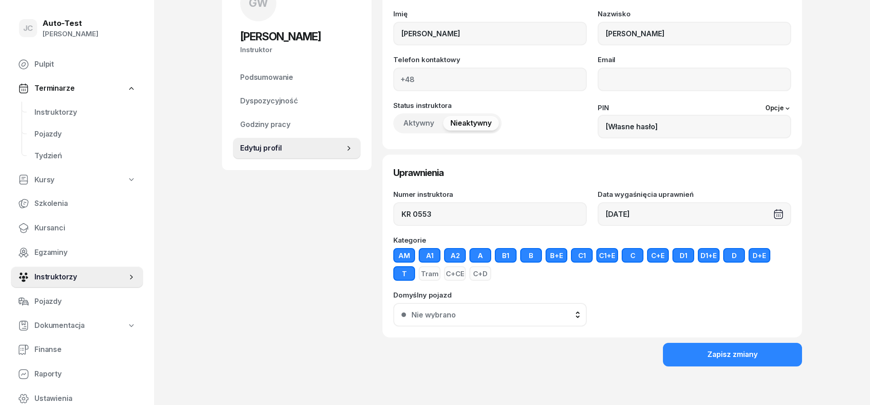
scroll to position [96, 0]
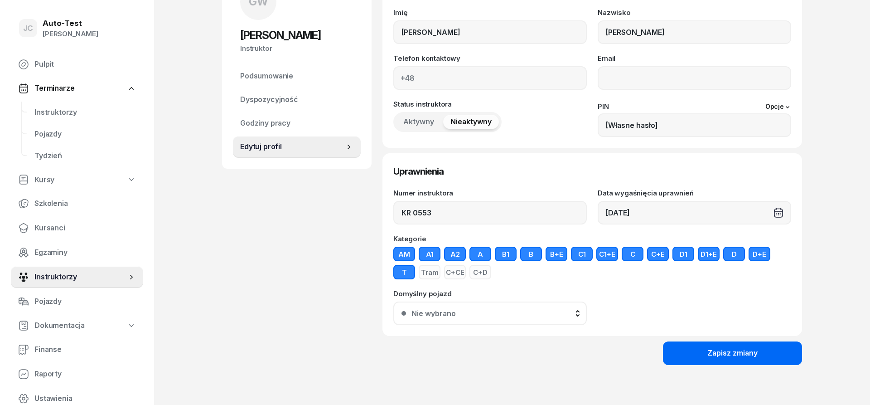
click at [702, 355] on button "Zapisz zmiany" at bounding box center [732, 353] width 139 height 24
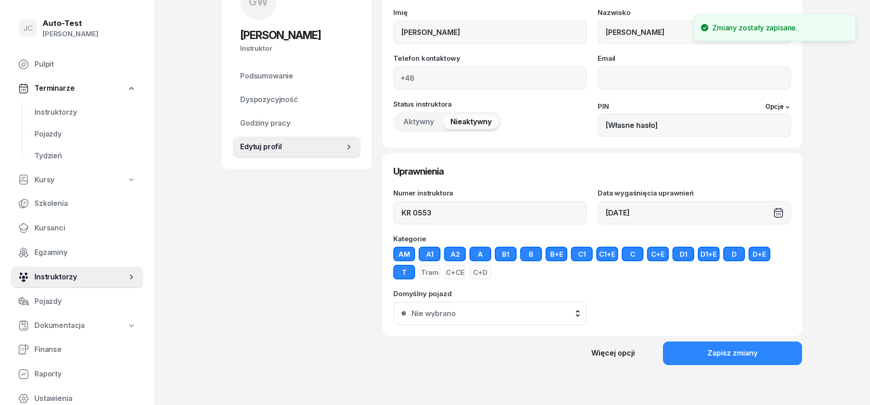
click at [66, 274] on span "Instruktorzy" at bounding box center [80, 277] width 92 height 12
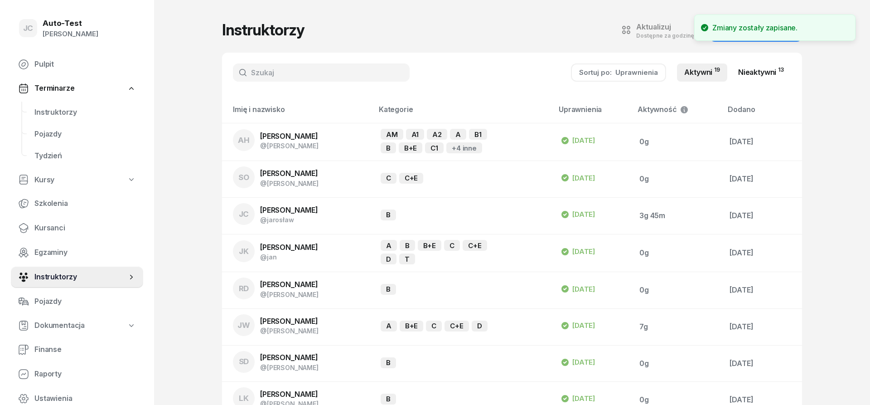
click at [743, 74] on link "Nieaktywni 13" at bounding box center [761, 72] width 60 height 18
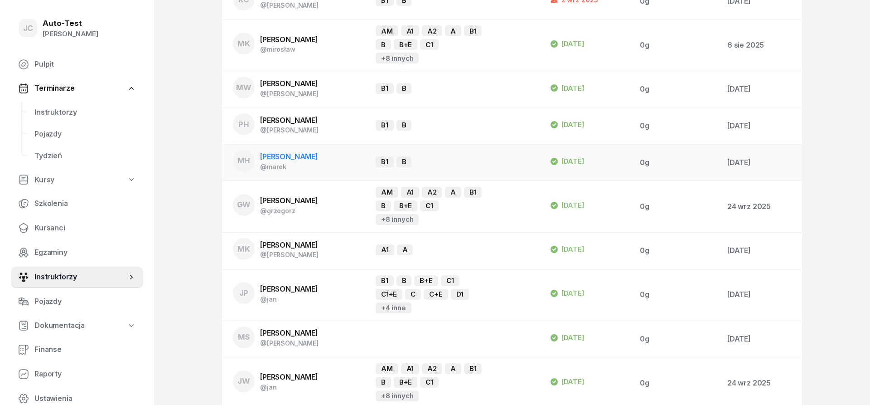
scroll to position [231, 0]
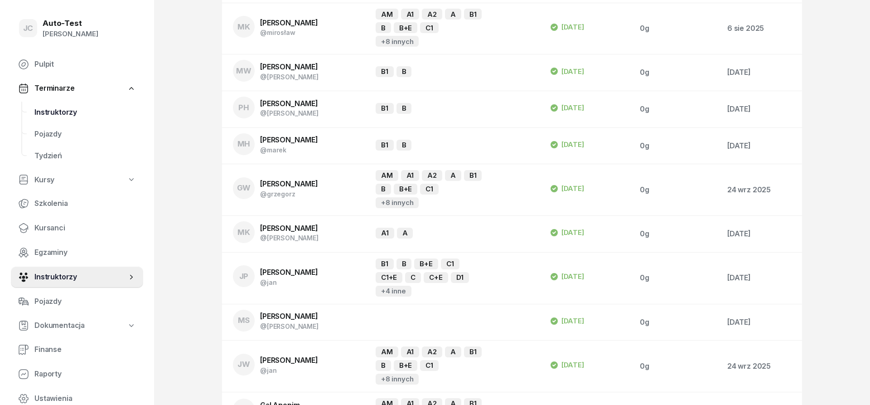
click at [82, 107] on span "Instruktorzy" at bounding box center [84, 112] width 101 height 12
